Goal: Complete application form

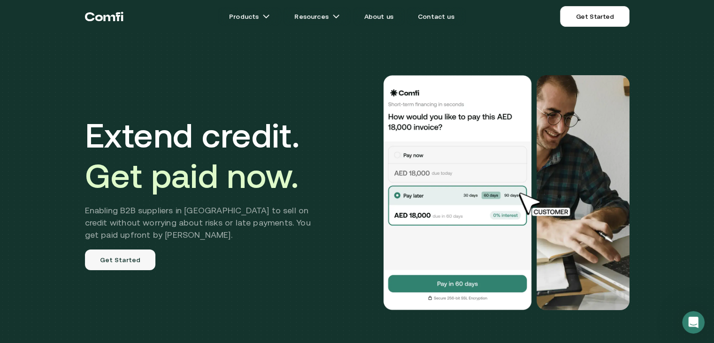
click at [124, 261] on link "Get Started" at bounding box center [120, 259] width 71 height 21
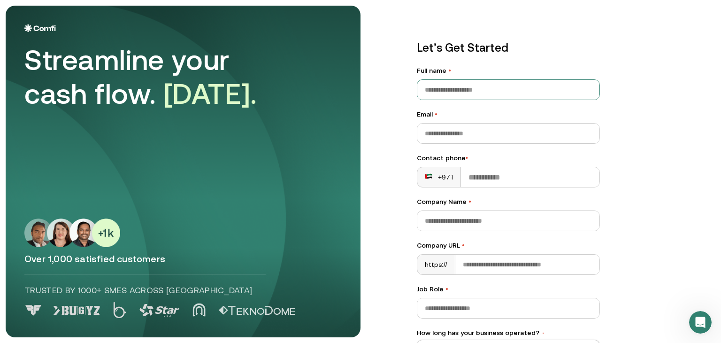
click at [437, 91] on input "Full name •" at bounding box center [508, 90] width 182 height 20
type input "**********"
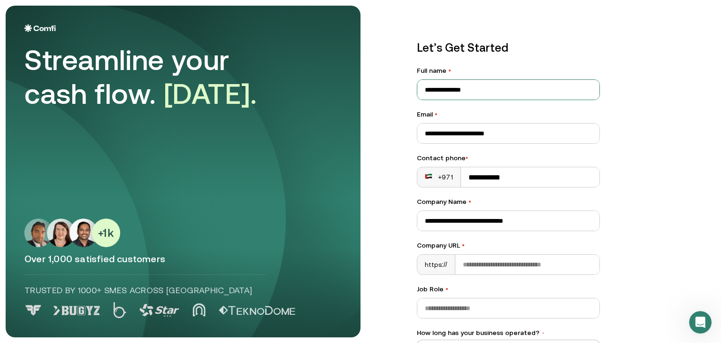
type input "**********"
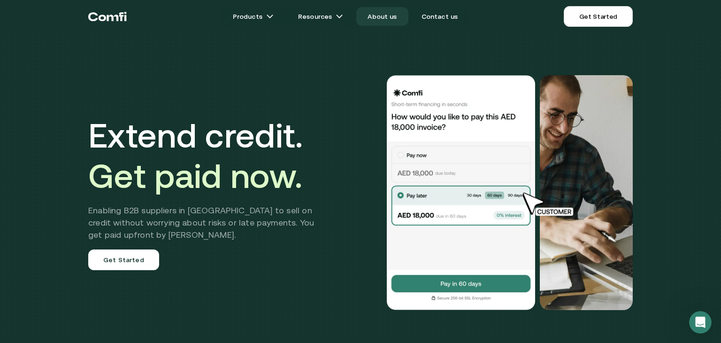
click at [391, 19] on link "About us" at bounding box center [382, 16] width 52 height 19
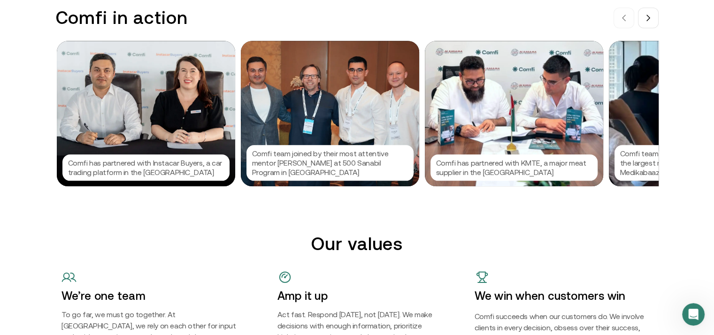
scroll to position [986, 0]
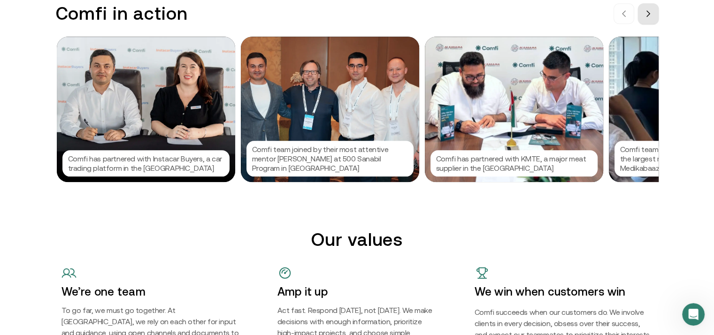
click at [655, 15] on button at bounding box center [648, 13] width 21 height 21
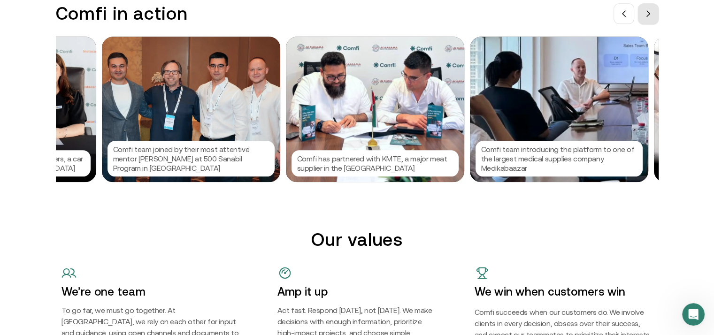
scroll to position [0, 141]
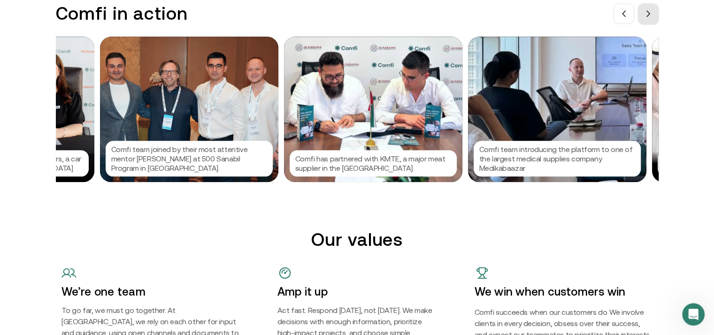
click at [655, 15] on button at bounding box center [648, 13] width 21 height 21
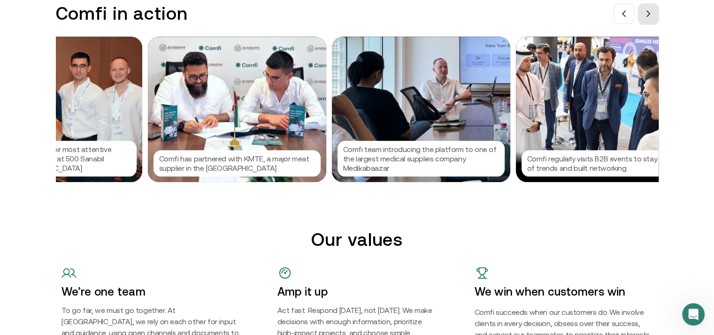
scroll to position [0, 282]
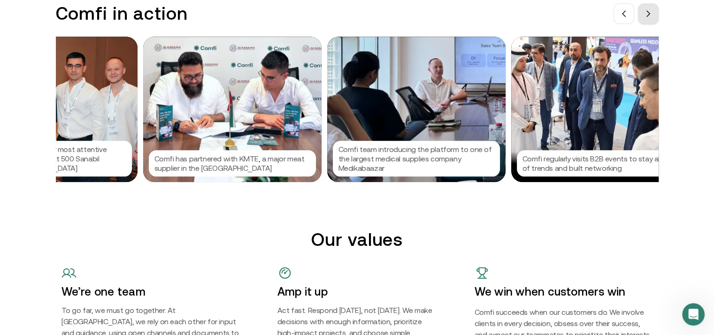
click at [655, 15] on button at bounding box center [648, 13] width 21 height 21
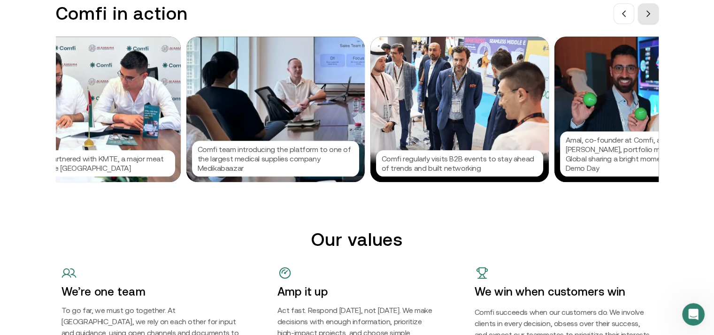
click at [655, 15] on button at bounding box center [648, 13] width 21 height 21
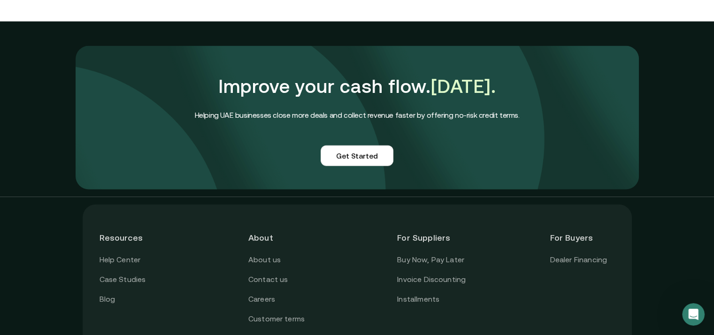
scroll to position [2375, 0]
